Goal: Transaction & Acquisition: Purchase product/service

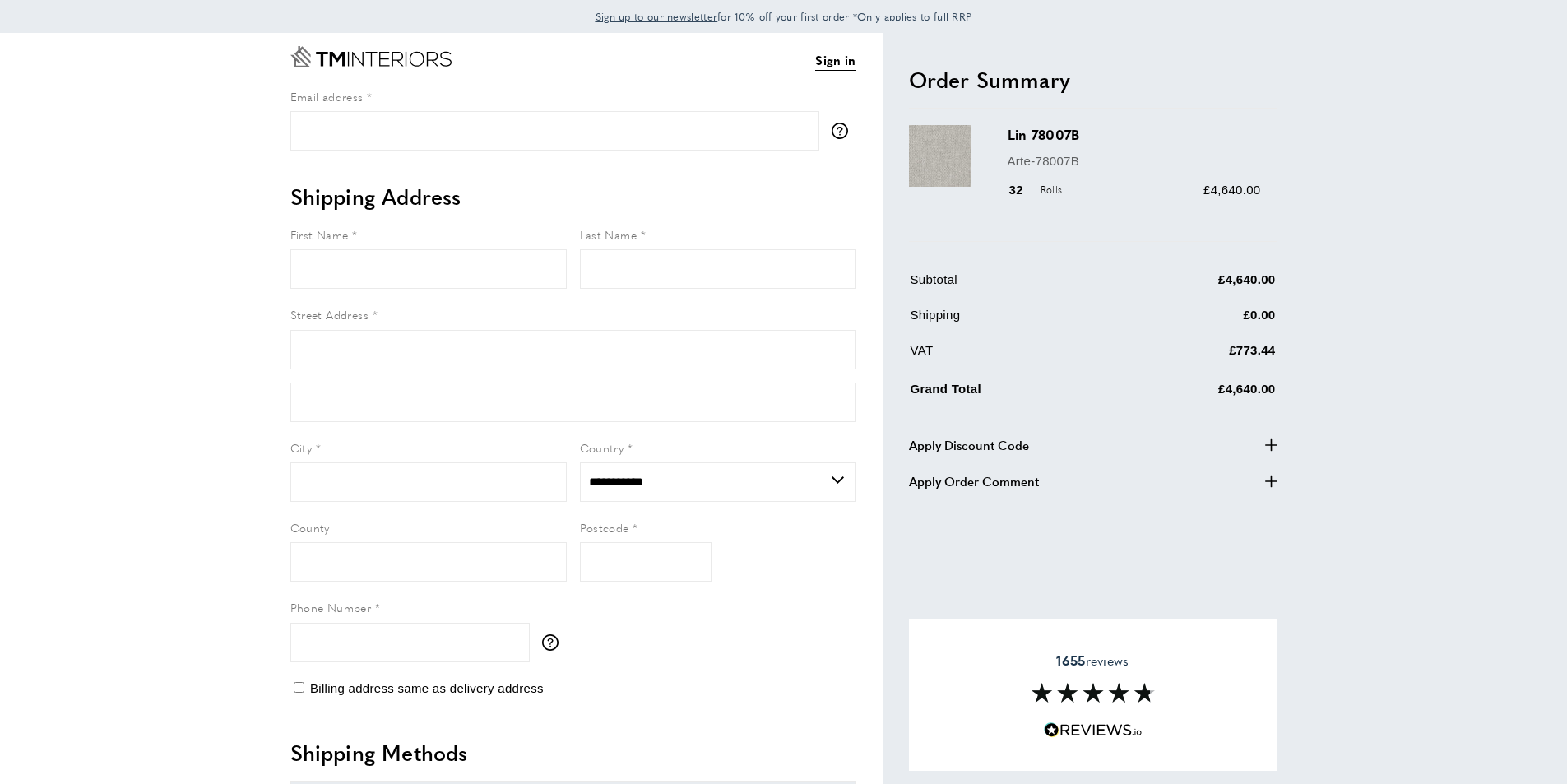
select select "**"
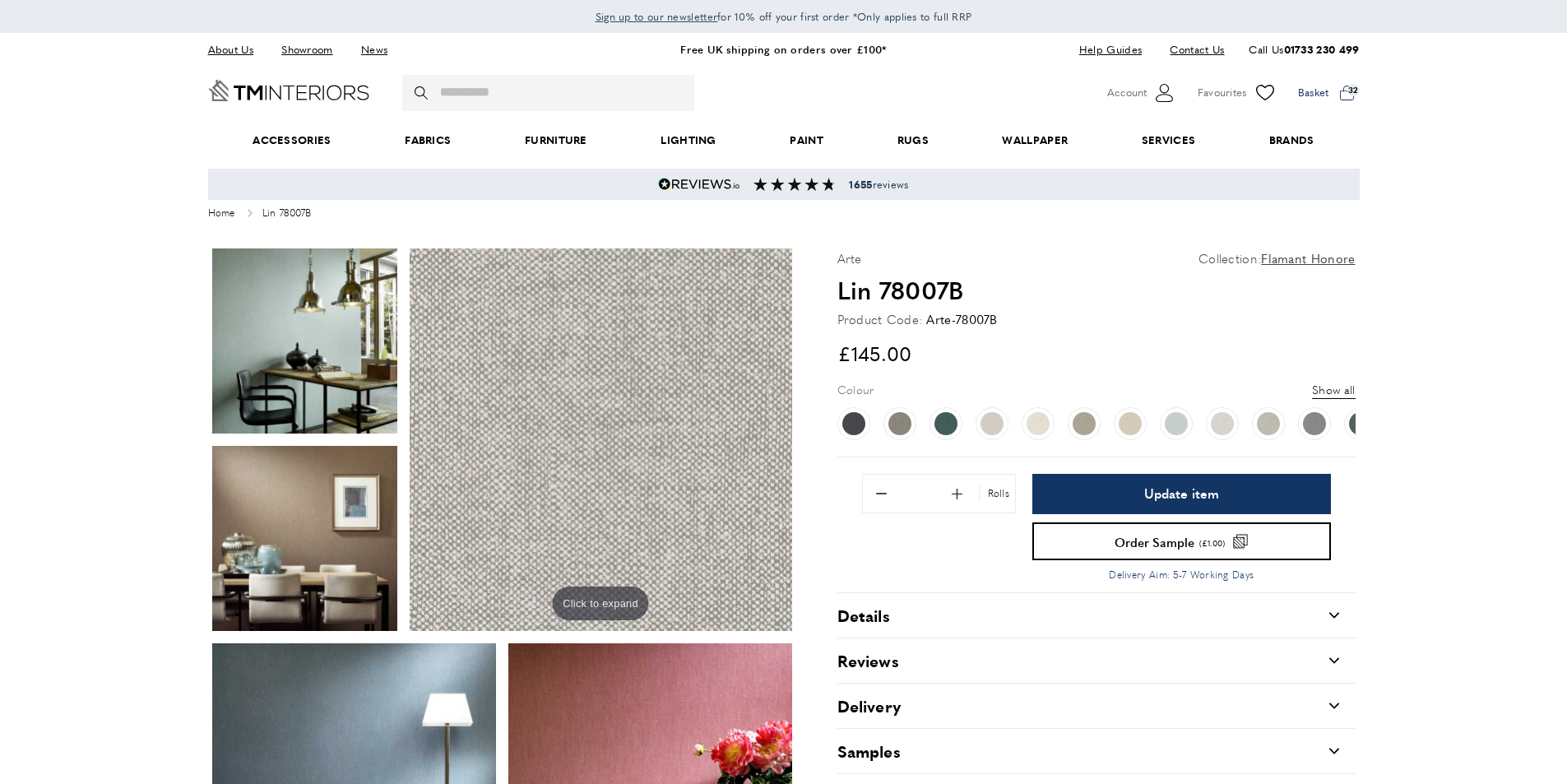
click at [1352, 96] on span at bounding box center [1329, 93] width 62 height 25
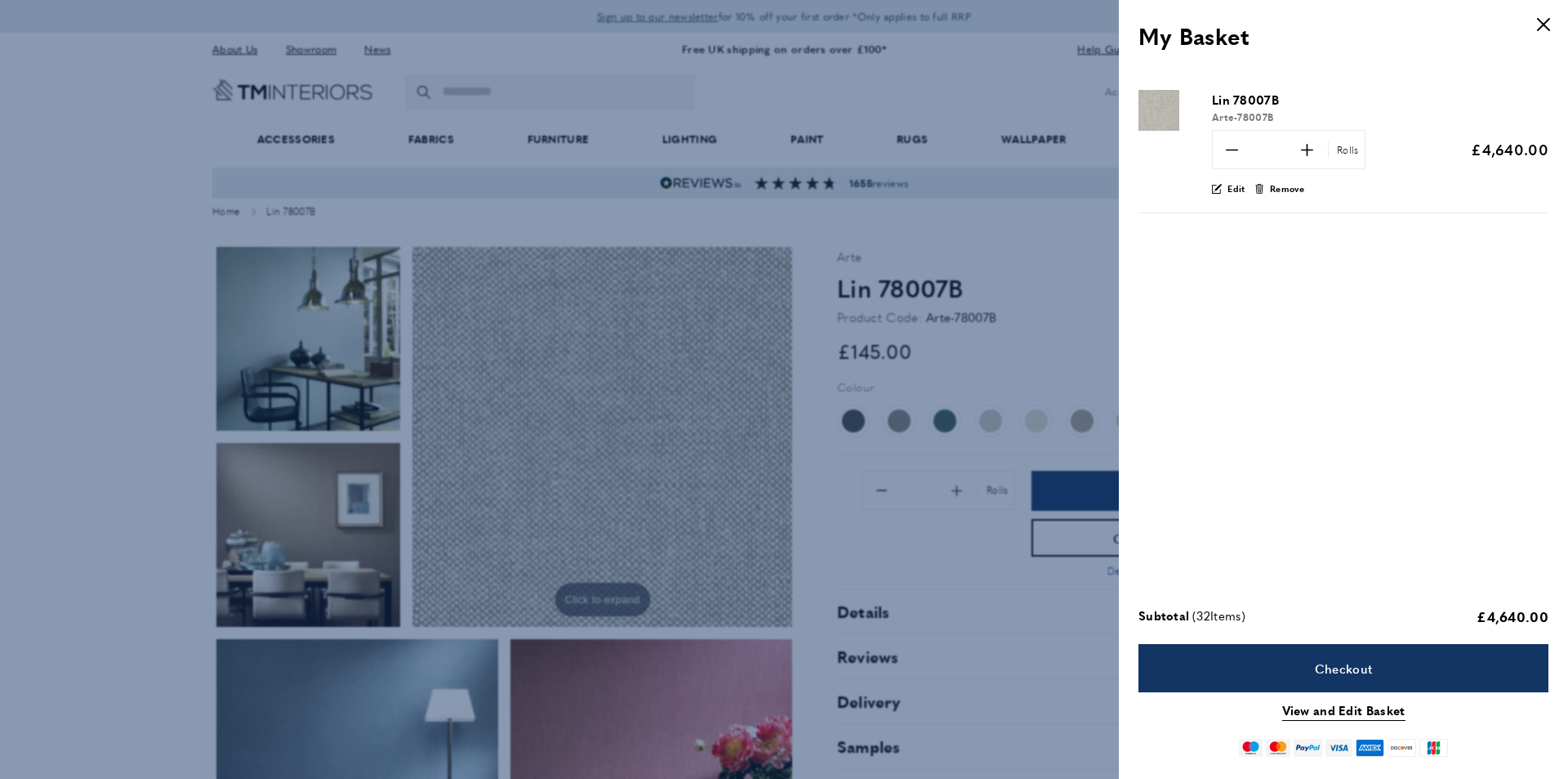
drag, startPoint x: 1283, startPoint y: 150, endPoint x: 1255, endPoint y: 152, distance: 28.1
click at [1255, 152] on input "**" at bounding box center [1268, 149] width 40 height 38
click at [1390, 230] on div "Lin 78007B Arte-78007B minus *" at bounding box center [1343, 333] width 449 height 518
click at [1409, 136] on div "minus * plus Rolls Update" at bounding box center [1321, 149] width 219 height 39
click at [1411, 147] on span "Update" at bounding box center [1411, 149] width 41 height 17
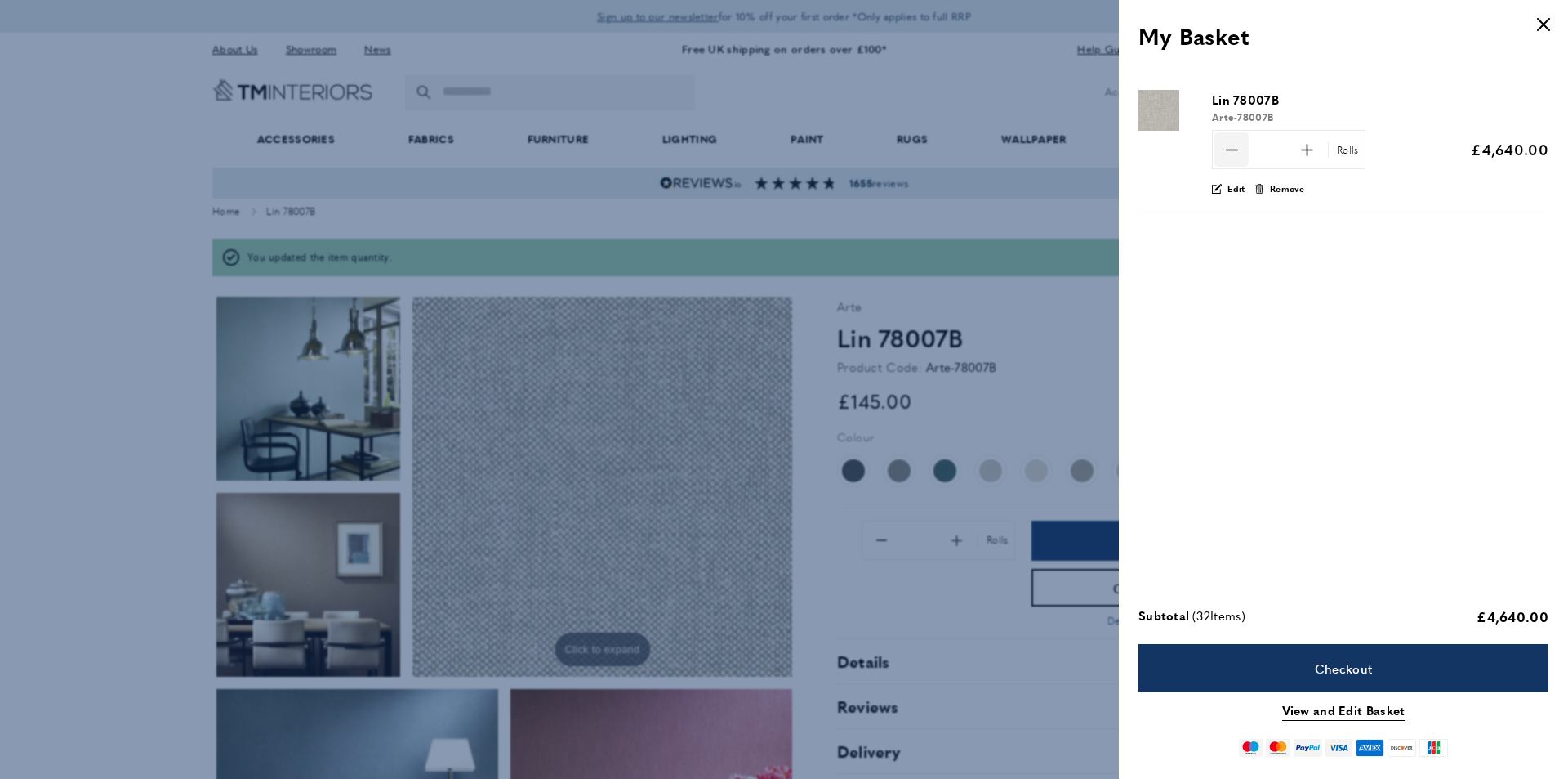
drag, startPoint x: 1284, startPoint y: 147, endPoint x: 1245, endPoint y: 151, distance: 39.2
click at [1245, 151] on div "minus ** plus Rolls" at bounding box center [1288, 149] width 153 height 39
type input "*"
click at [1392, 193] on div "edit Edit bin Remove" at bounding box center [1380, 191] width 336 height 19
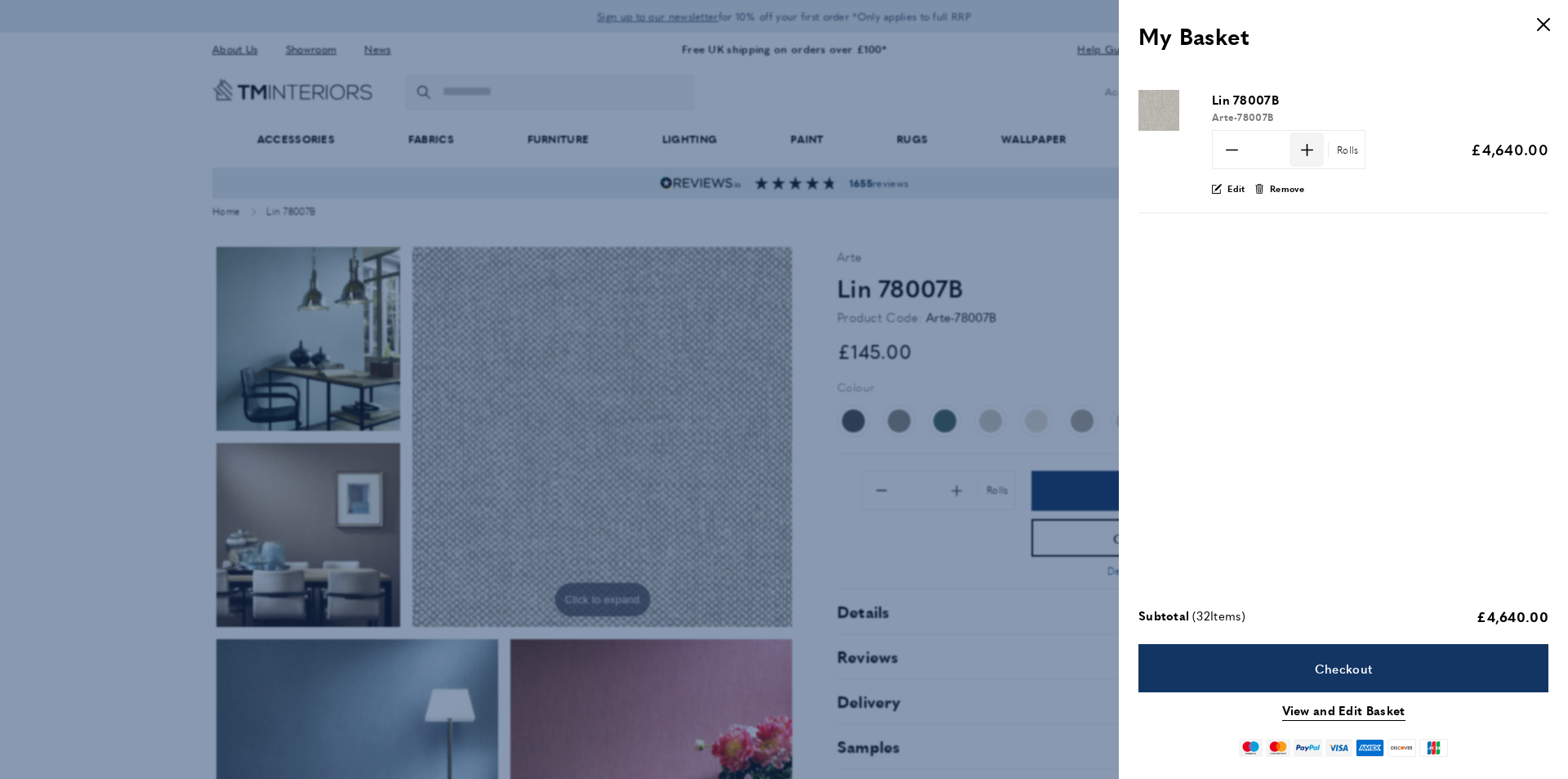
click at [1300, 157] on span "plus" at bounding box center [1307, 149] width 35 height 35
click at [1234, 149] on icon at bounding box center [1231, 149] width 12 height 2
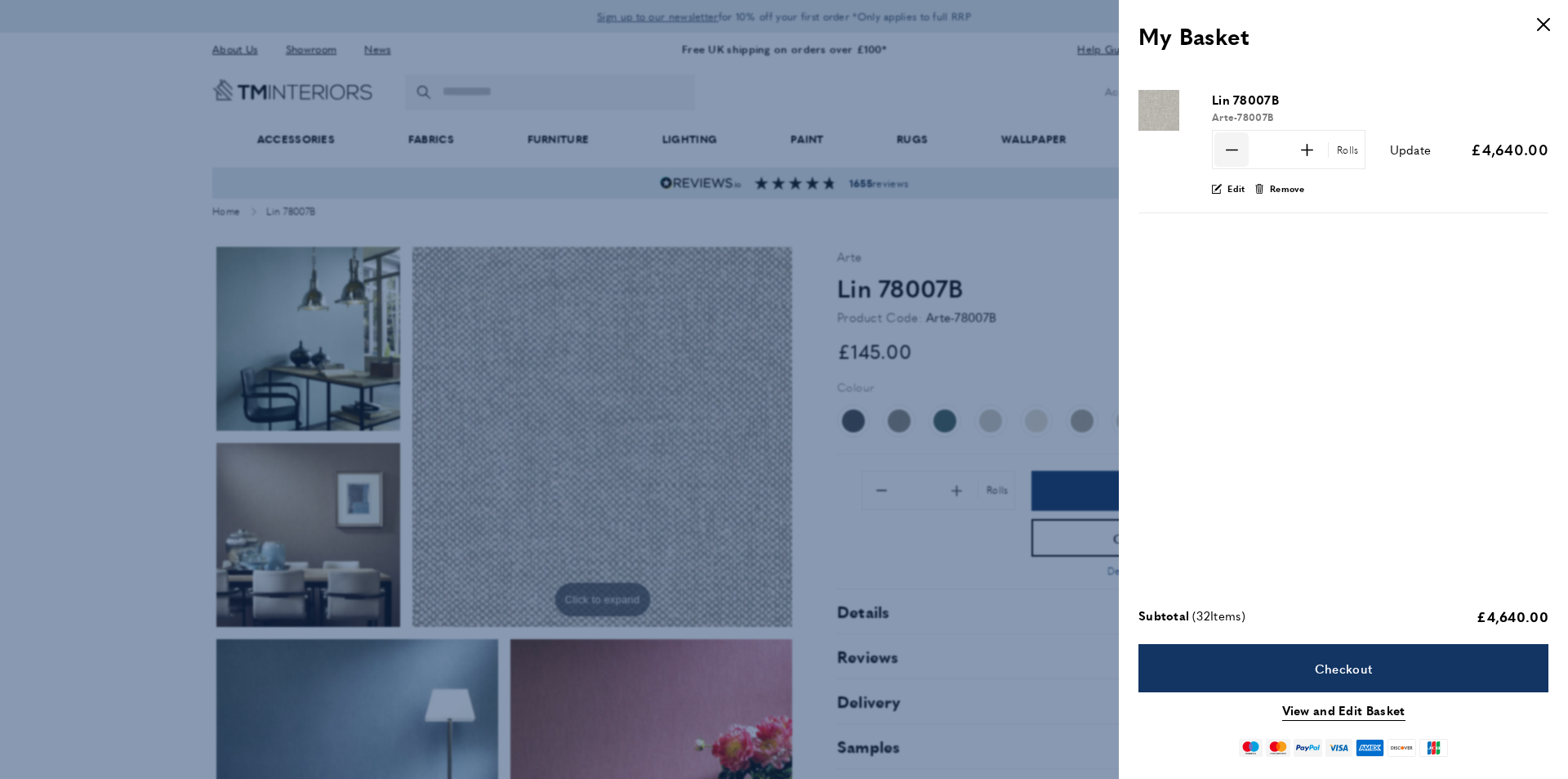
click at [1234, 149] on icon at bounding box center [1231, 149] width 12 height 2
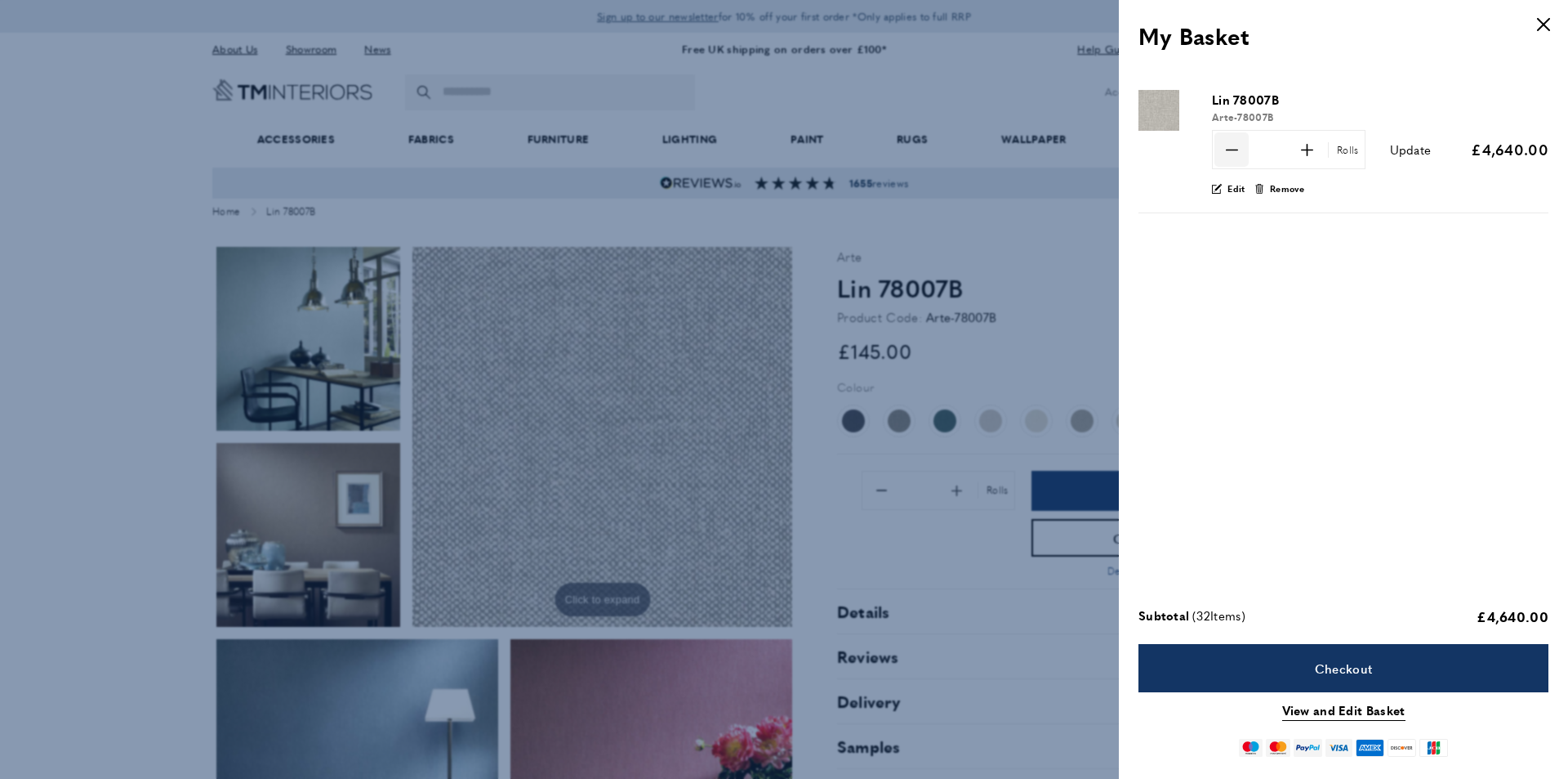
click at [1234, 149] on icon at bounding box center [1231, 149] width 12 height 2
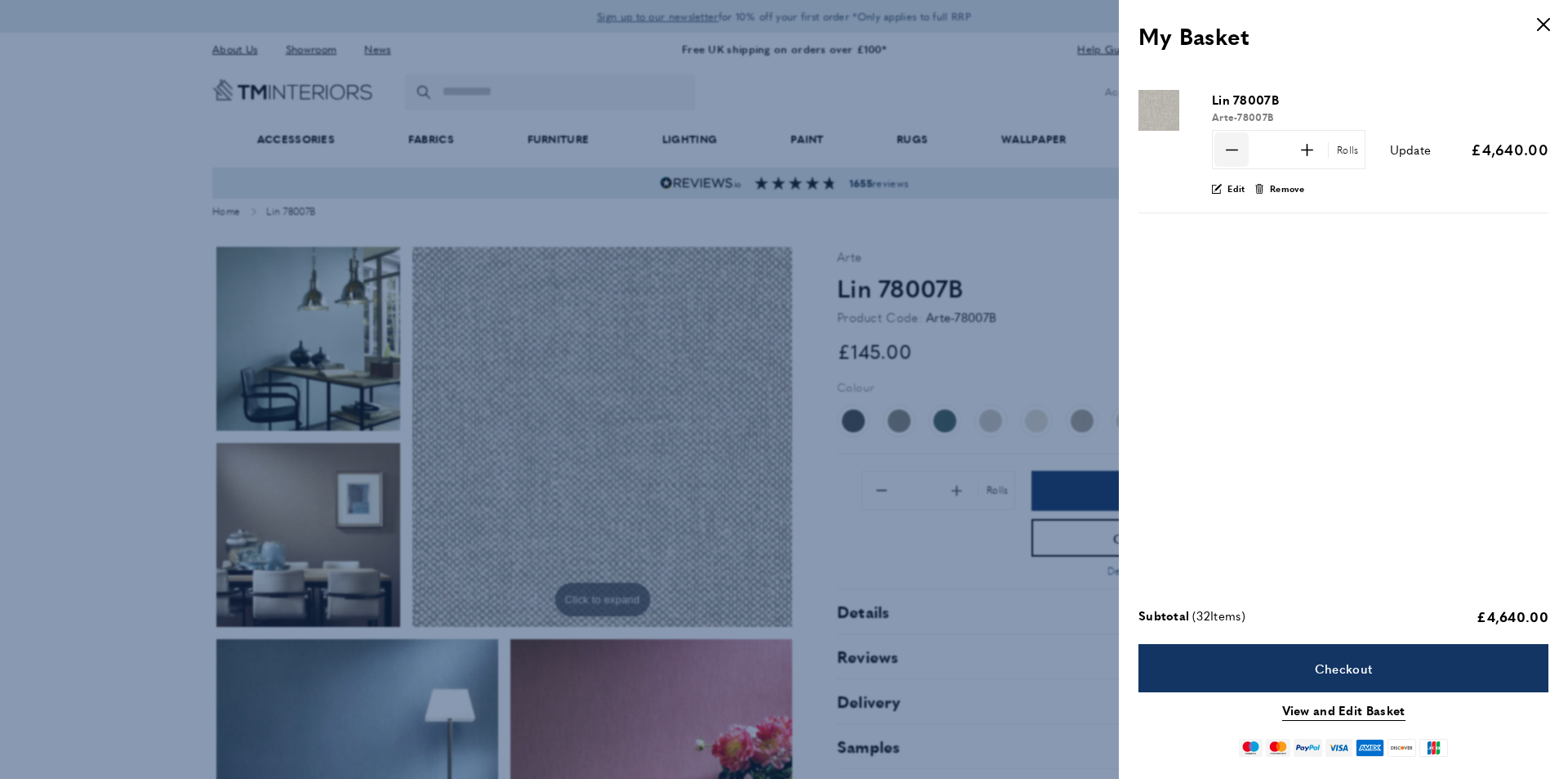
click at [1234, 149] on icon at bounding box center [1231, 149] width 12 height 2
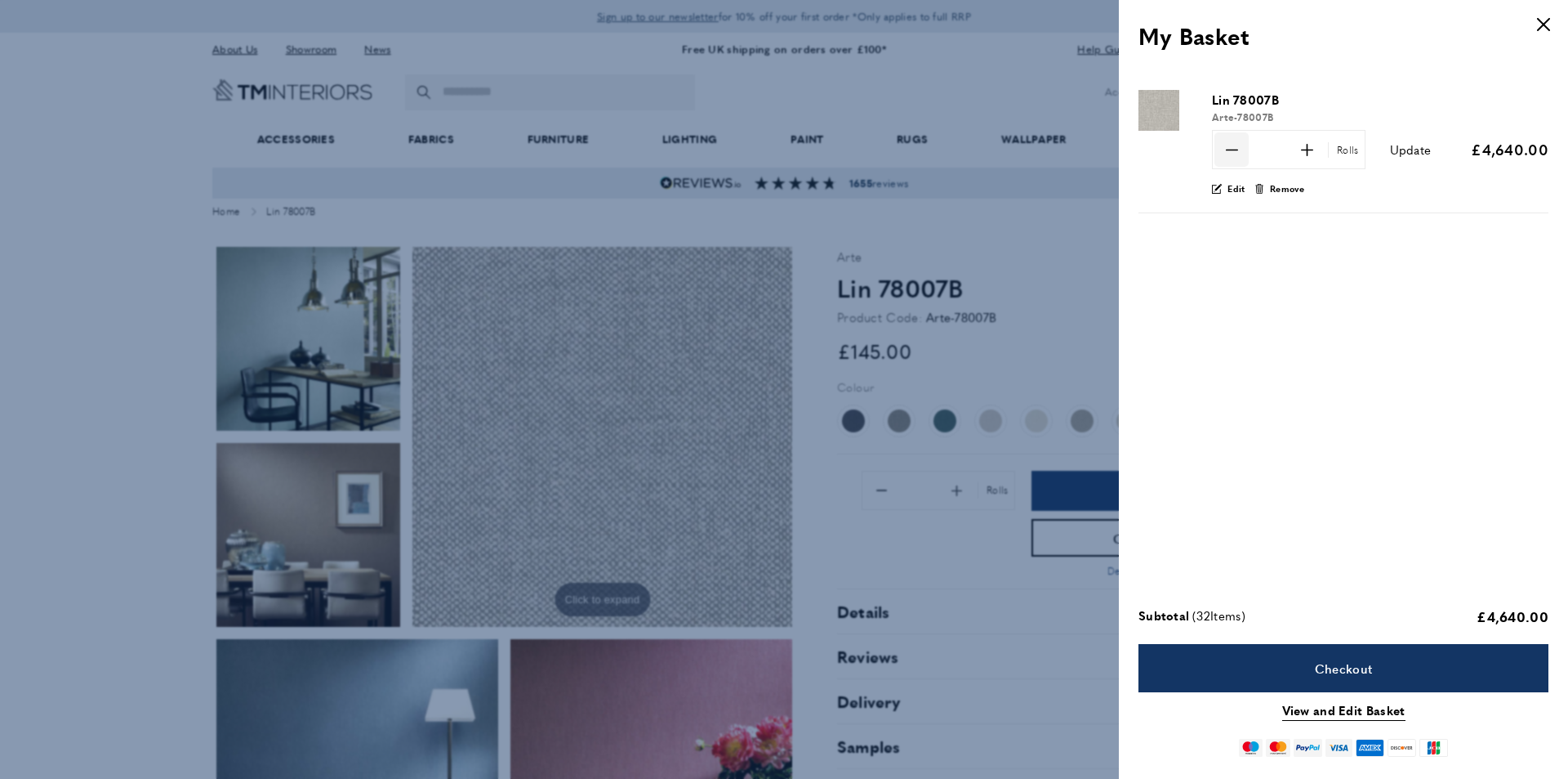
click at [1234, 149] on icon at bounding box center [1231, 149] width 12 height 2
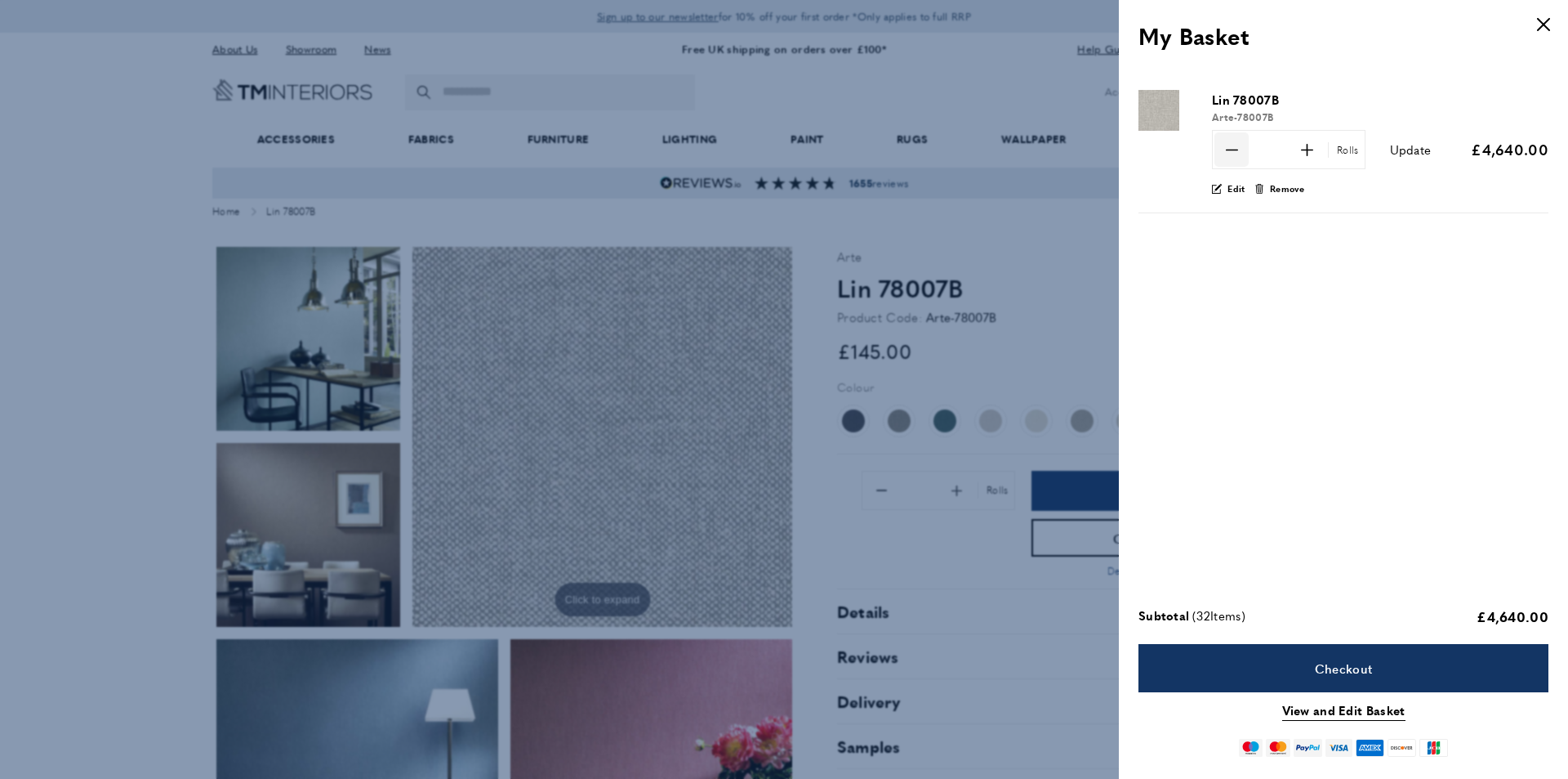
click at [1234, 149] on icon at bounding box center [1231, 149] width 12 height 2
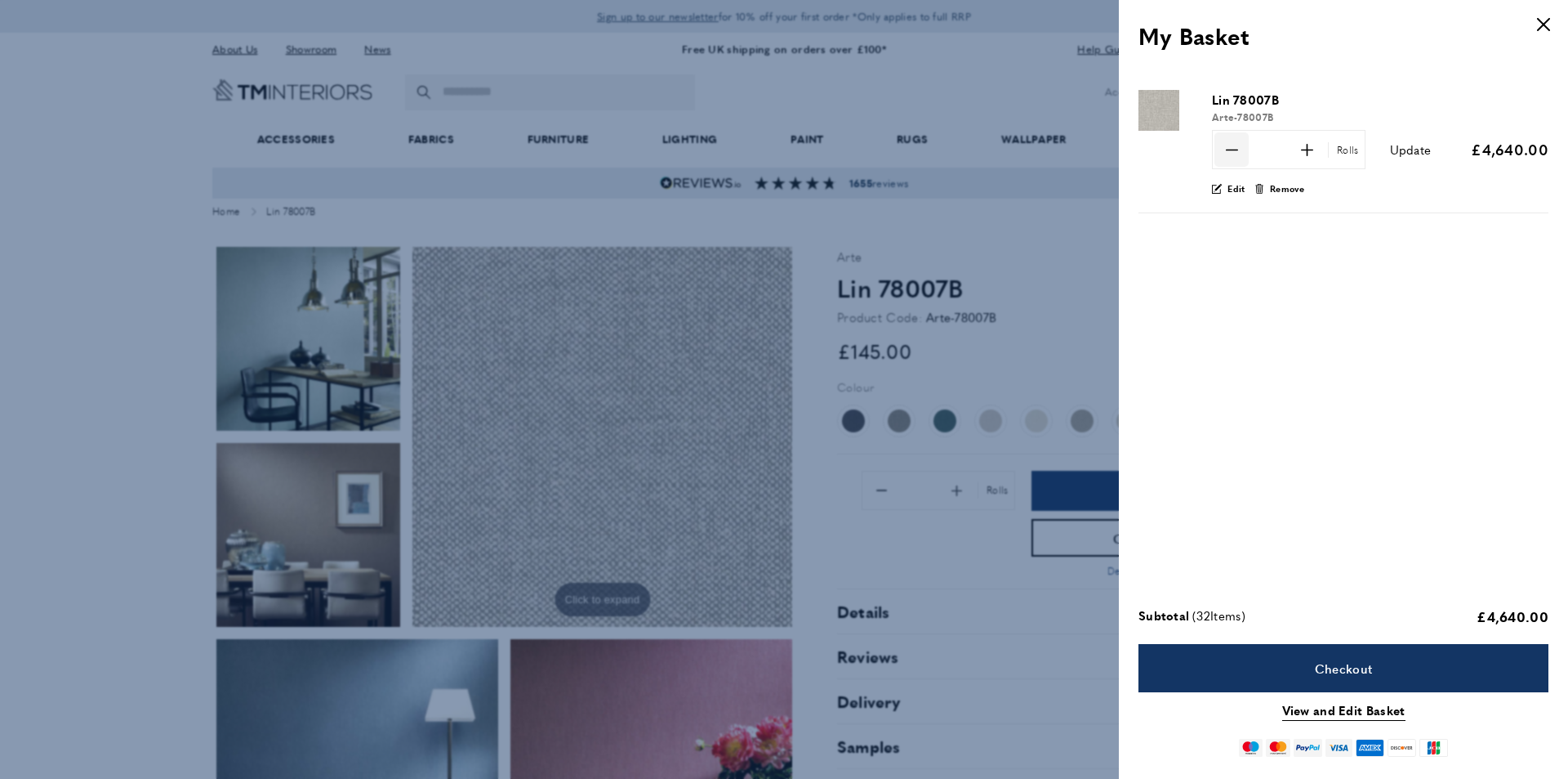
scroll to position [0, 460]
click at [1234, 149] on icon at bounding box center [1231, 149] width 12 height 2
type input "*"
click at [1393, 151] on span "Update" at bounding box center [1411, 149] width 41 height 17
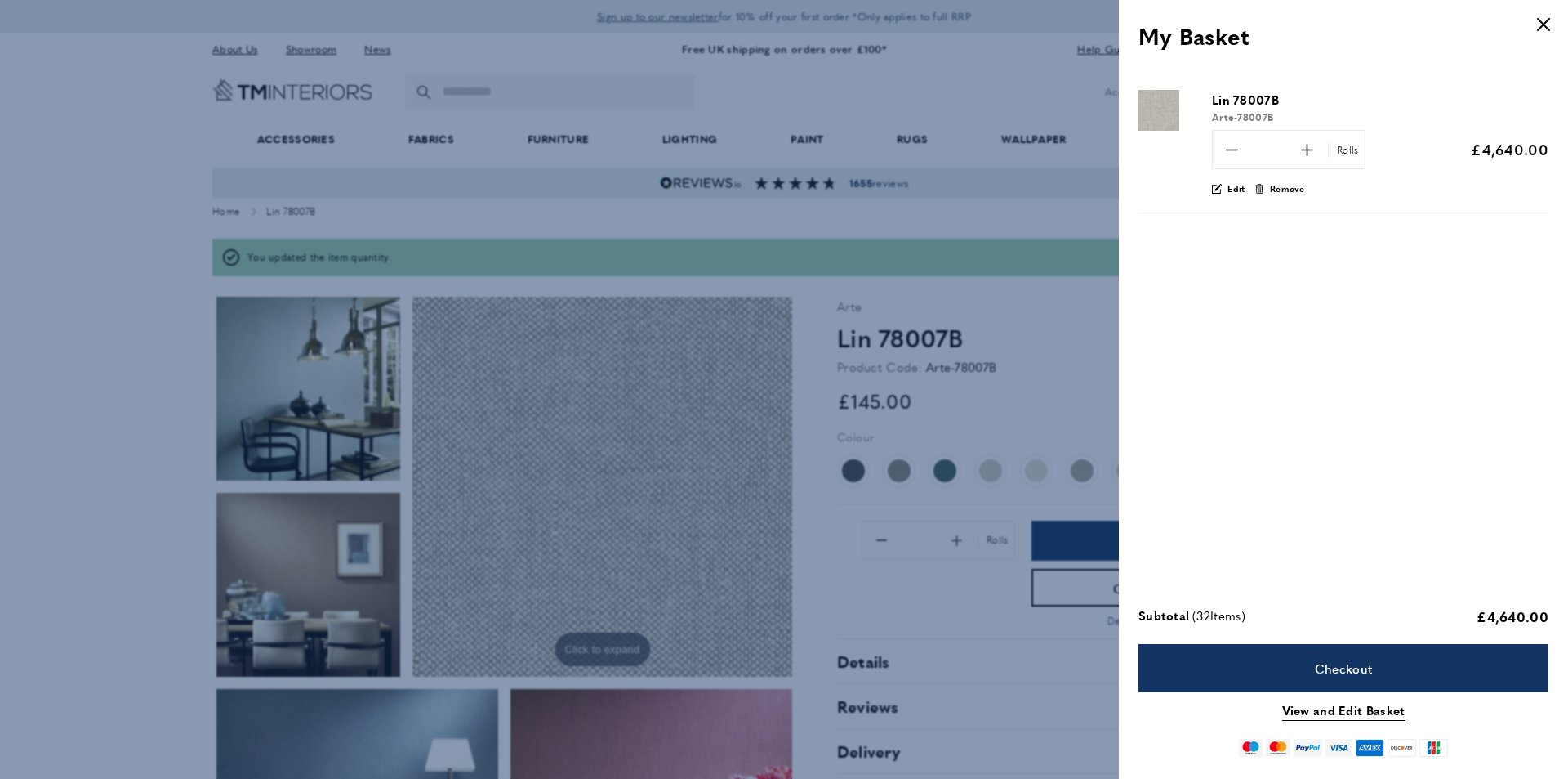
type input "*"
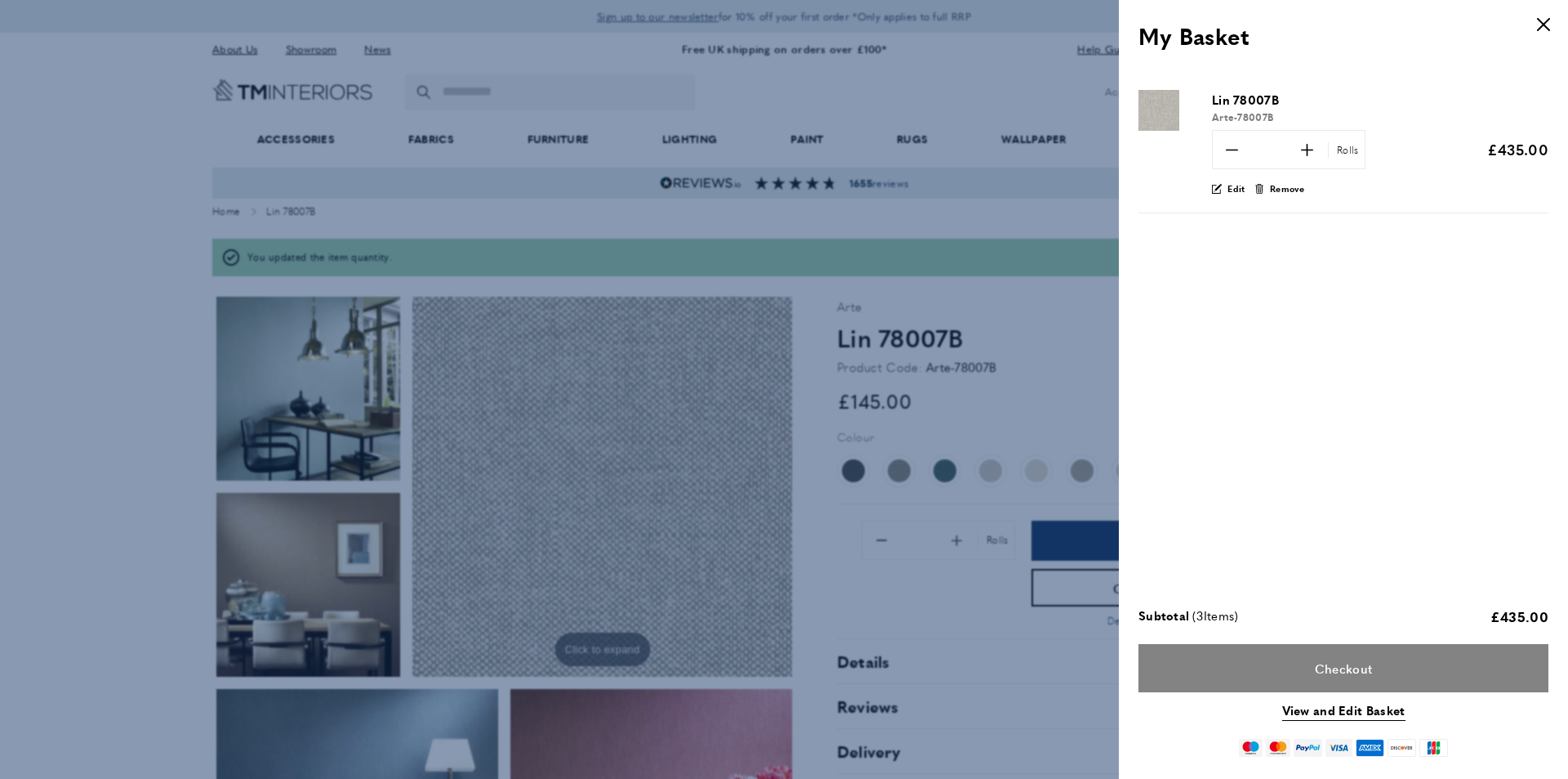
click at [1361, 664] on link "Checkout" at bounding box center [1343, 667] width 410 height 48
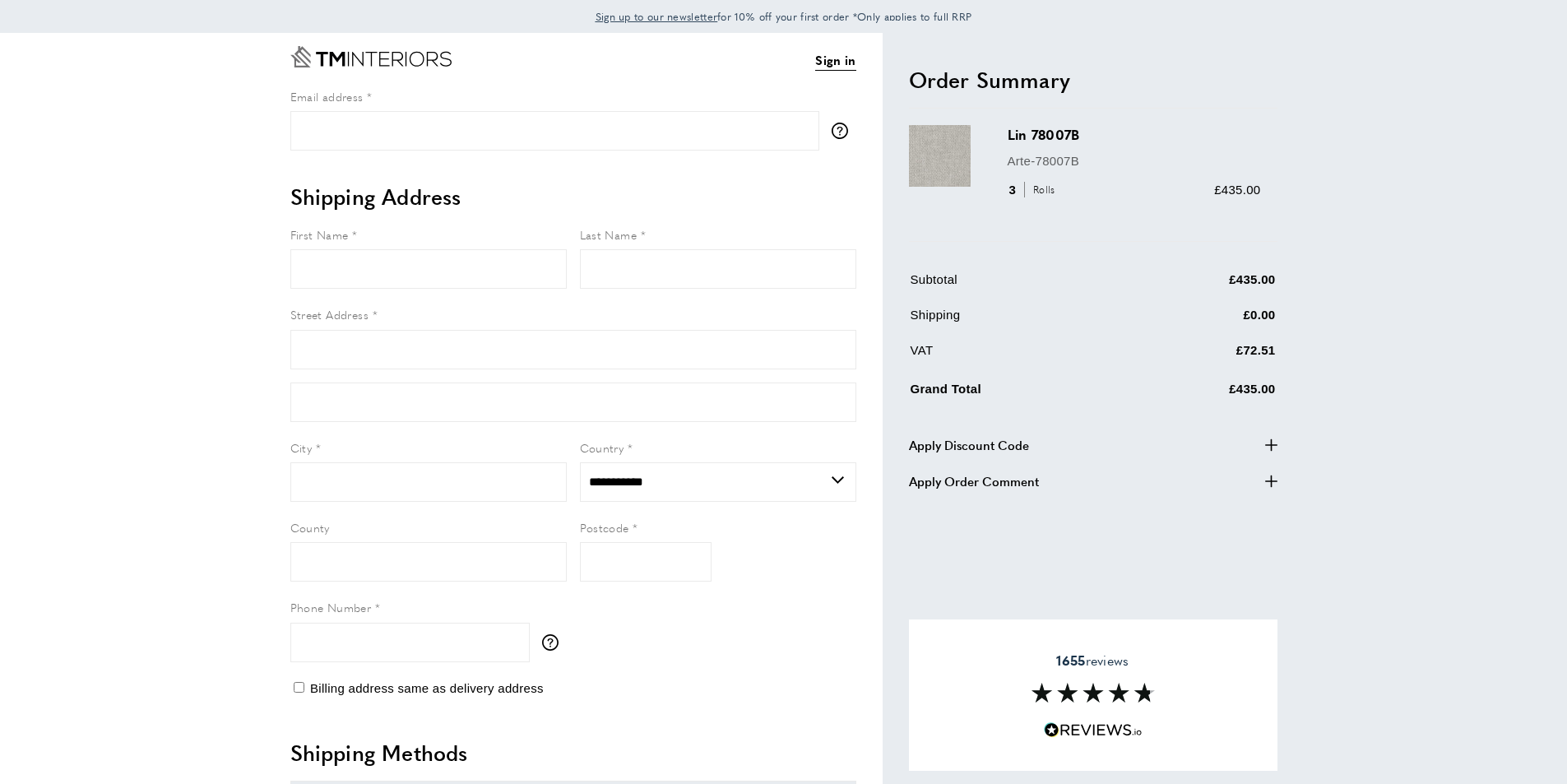
select select "**"
